Goal: Navigation & Orientation: Find specific page/section

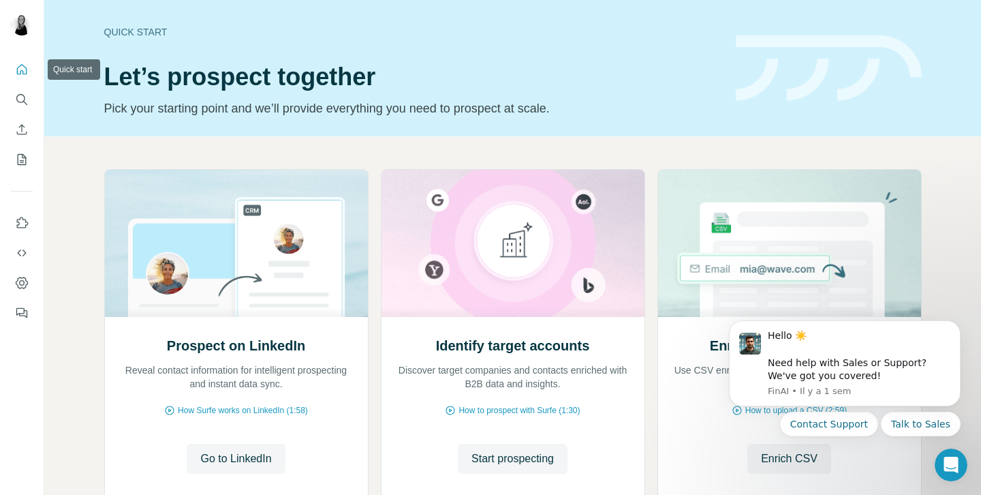
click at [28, 69] on icon "Quick start" at bounding box center [22, 70] width 14 height 14
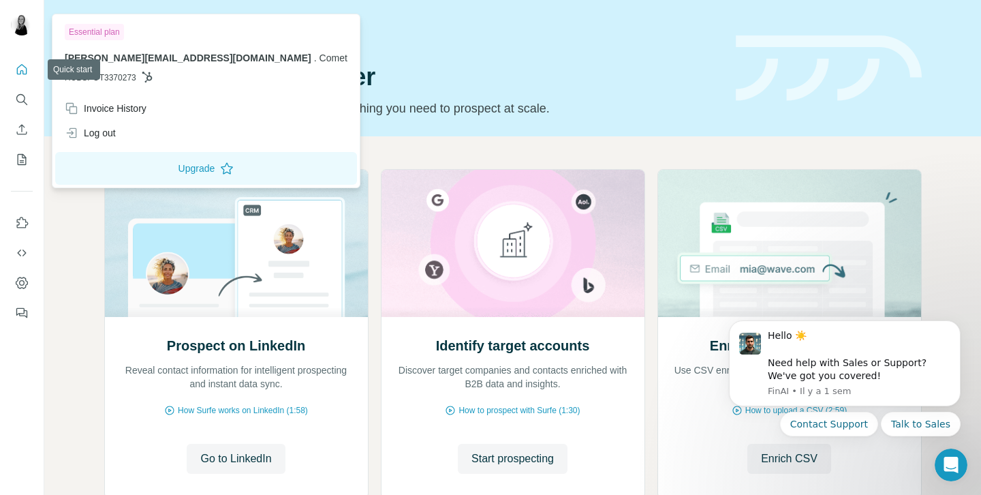
click at [20, 36] on div at bounding box center [22, 26] width 22 height 25
click at [456, 38] on div "Quick start" at bounding box center [411, 32] width 615 height 14
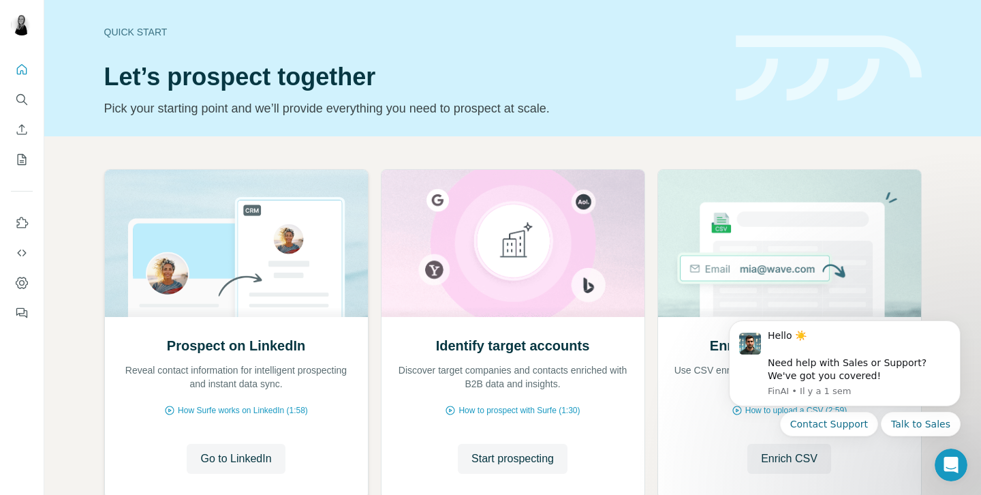
scroll to position [91, 0]
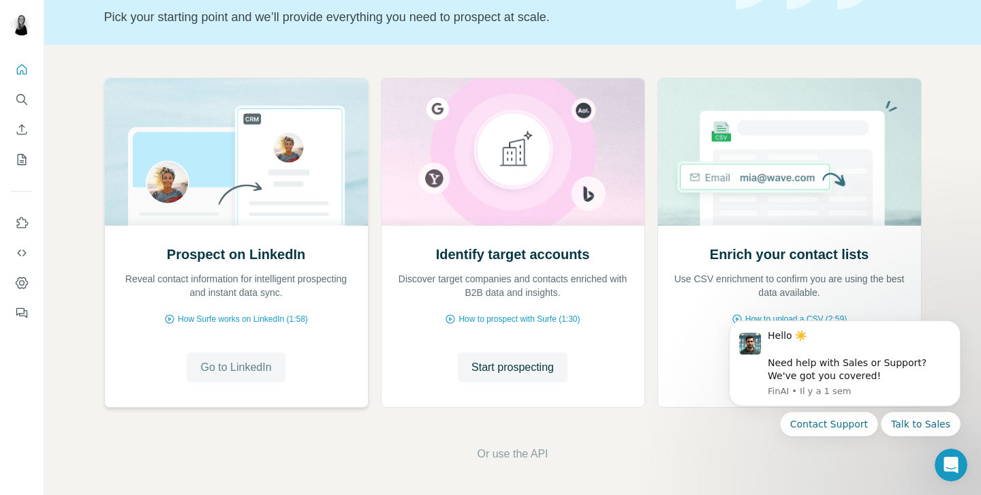
click at [241, 364] on span "Go to LinkedIn" at bounding box center [235, 367] width 71 height 16
click at [22, 159] on icon "My lists" at bounding box center [22, 160] width 14 height 14
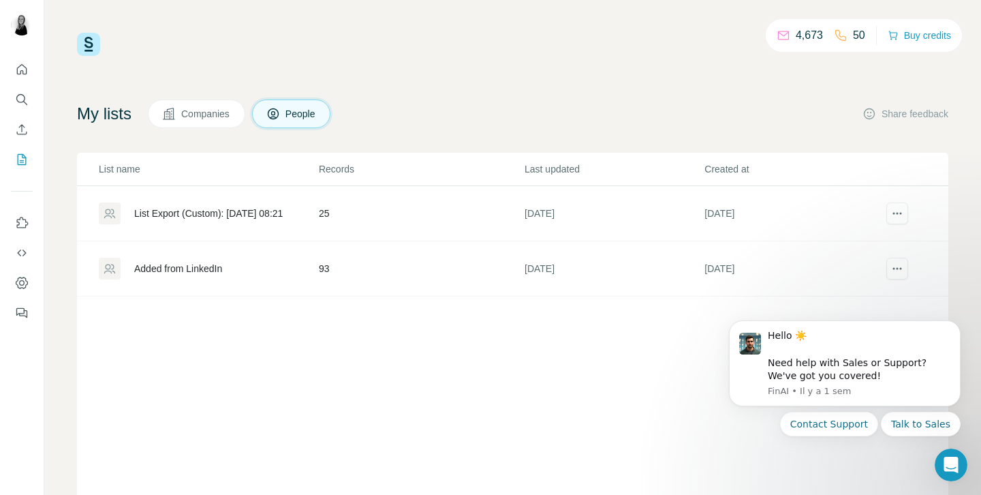
click at [218, 111] on span "Companies" at bounding box center [206, 114] width 50 height 14
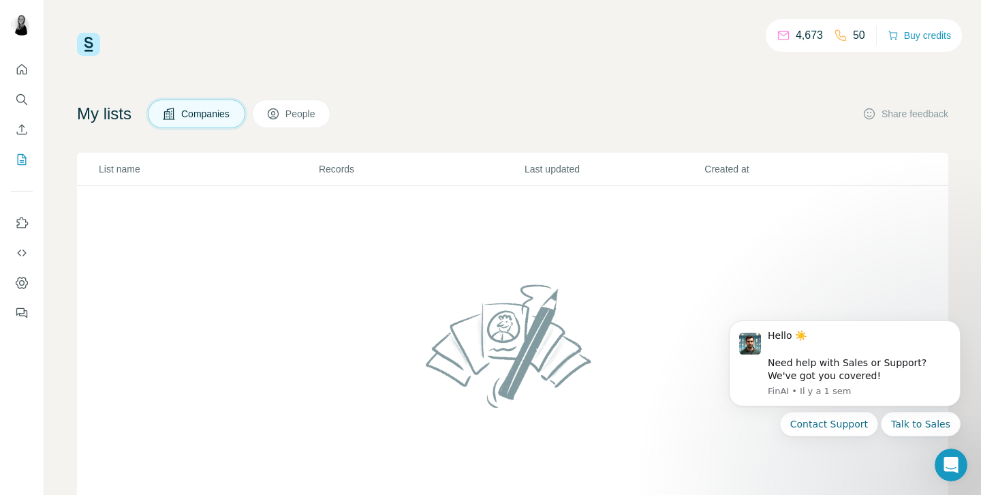
click at [295, 119] on span "People" at bounding box center [300, 114] width 31 height 14
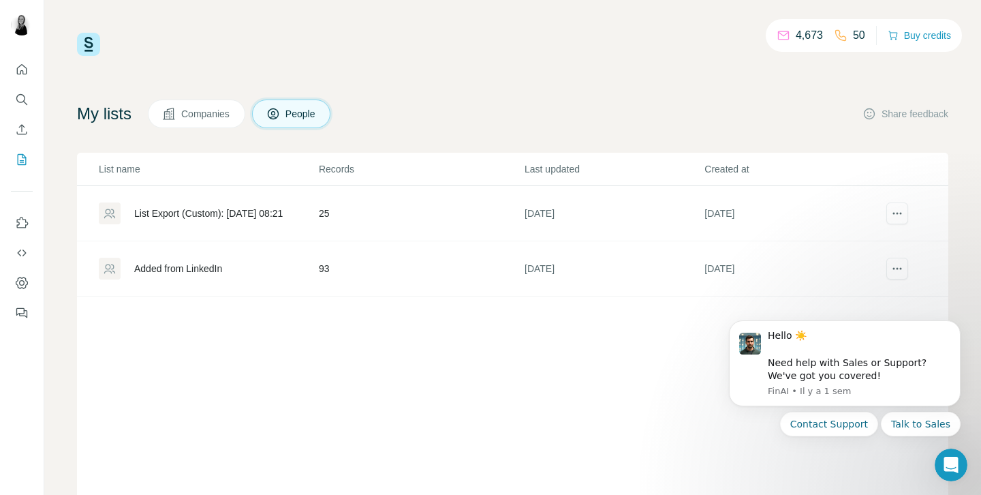
click at [193, 206] on div "List Export (Custom): [DATE] 08:21" at bounding box center [208, 213] width 149 height 14
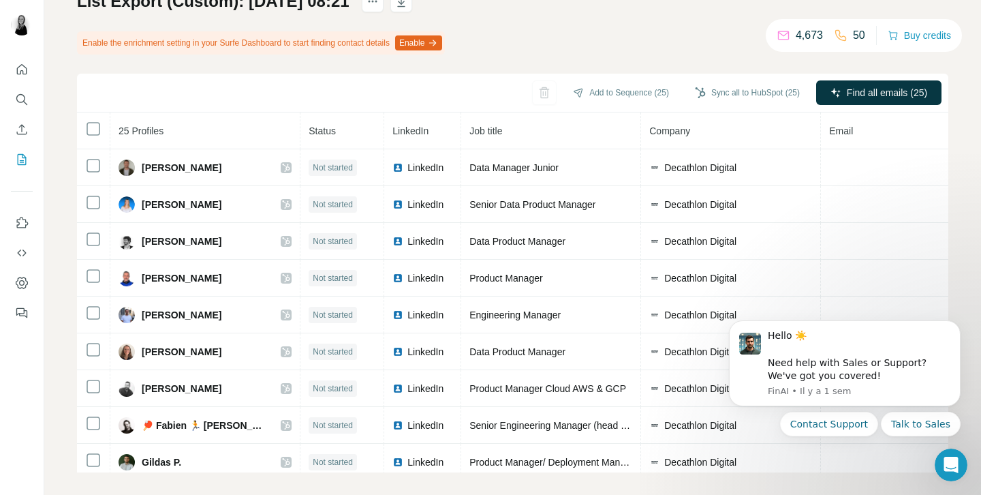
scroll to position [116, 0]
